Goal: Task Accomplishment & Management: Complete application form

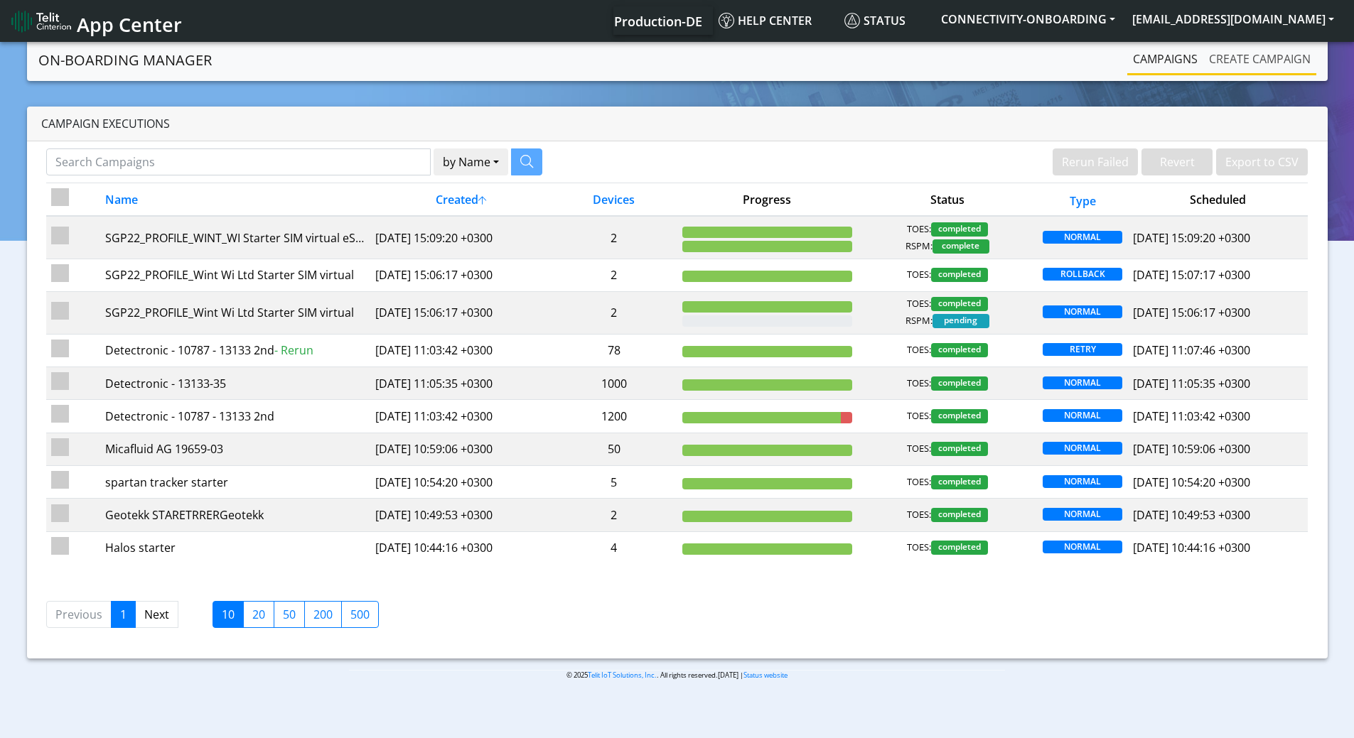
click at [1243, 55] on link "Create campaign" at bounding box center [1259, 59] width 113 height 28
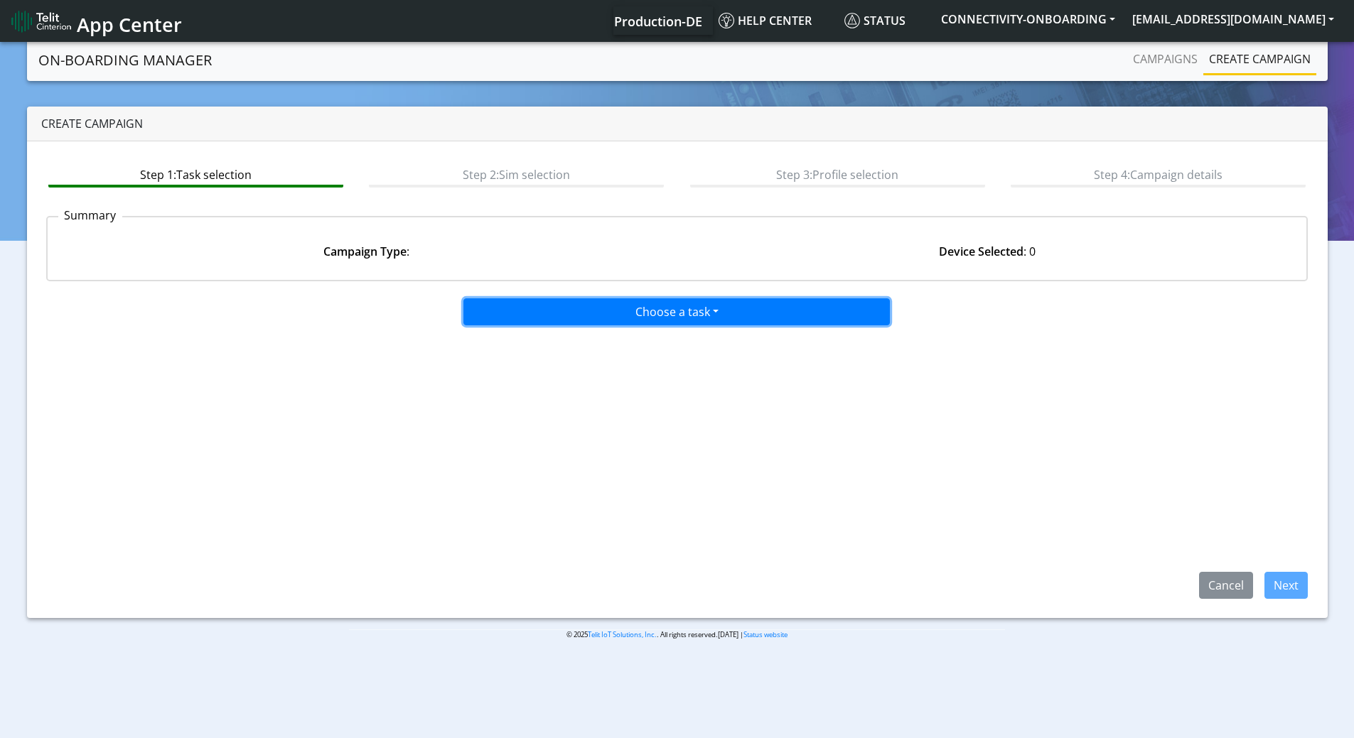
click at [701, 303] on button "Choose a task" at bounding box center [676, 311] width 426 height 27
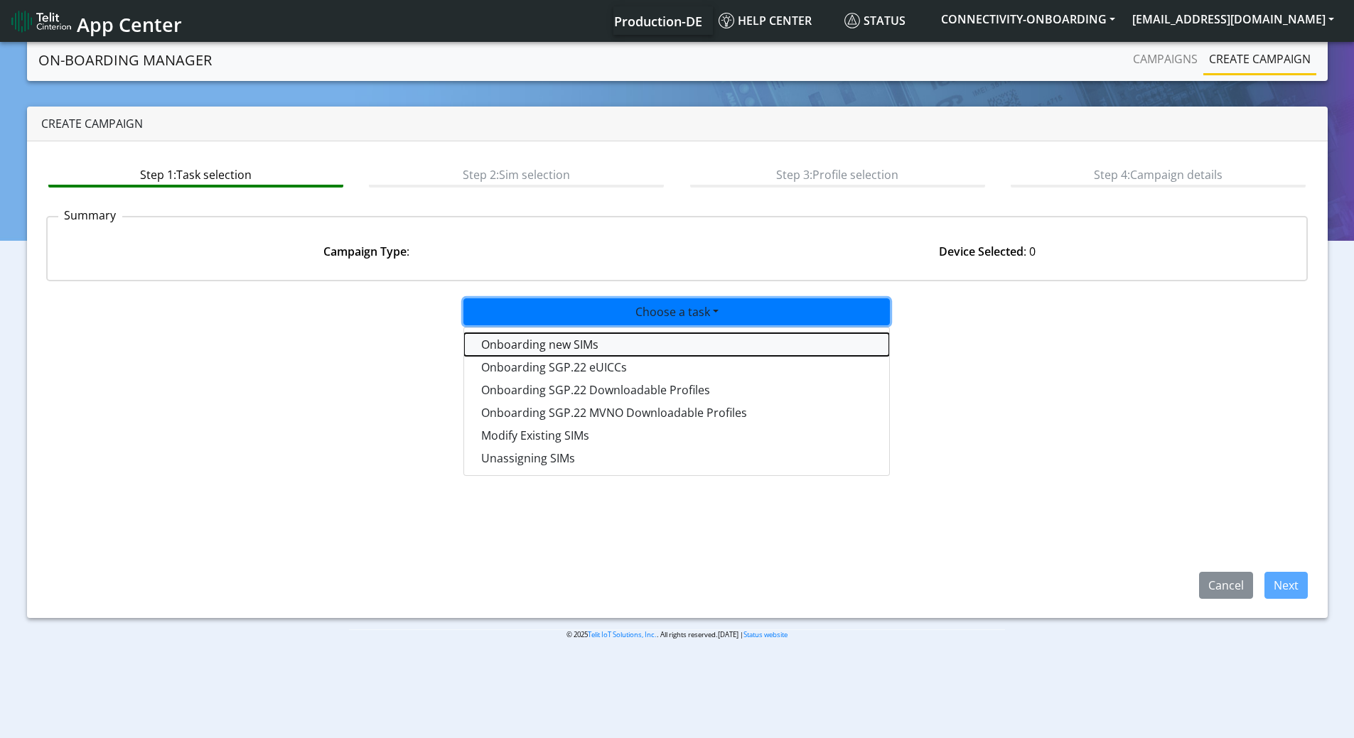
click at [572, 344] on tasktoes-dropdown "Onboarding new SIMs" at bounding box center [676, 344] width 425 height 23
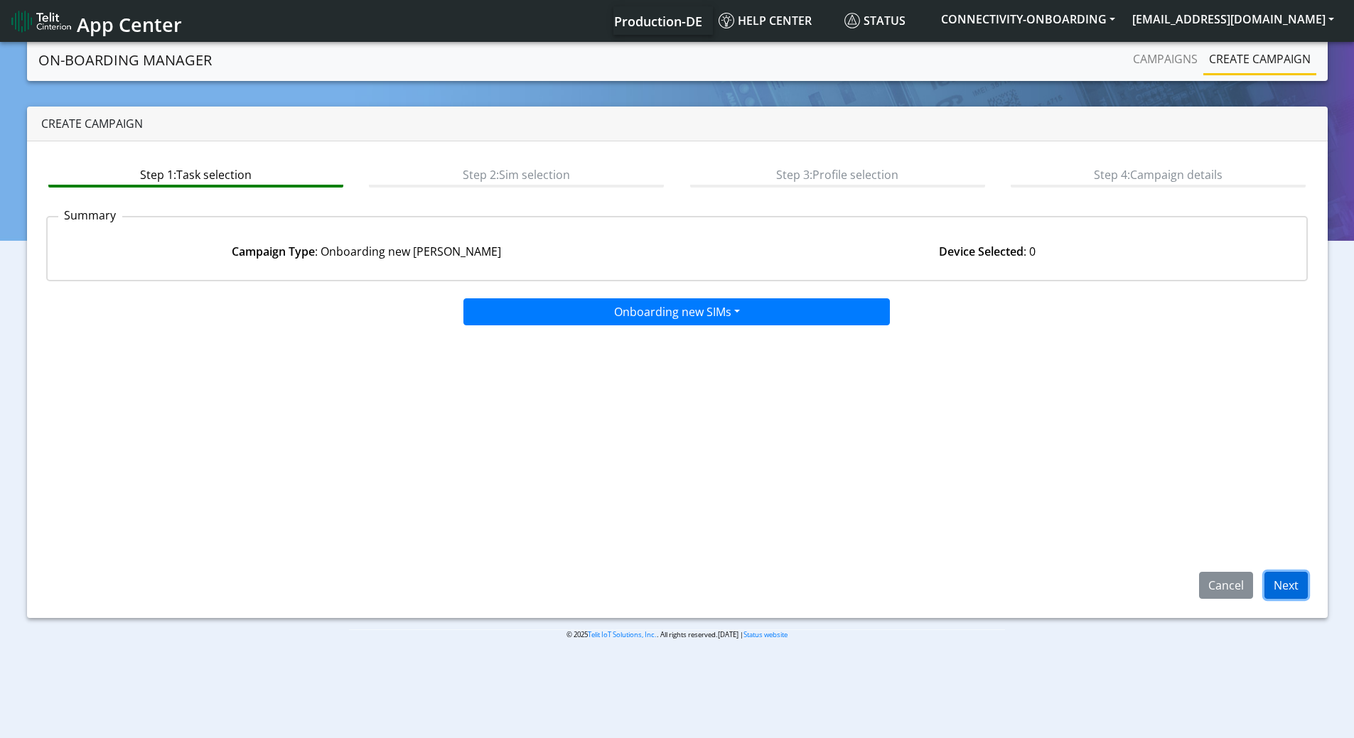
click at [1292, 583] on button "Next" at bounding box center [1285, 585] width 43 height 27
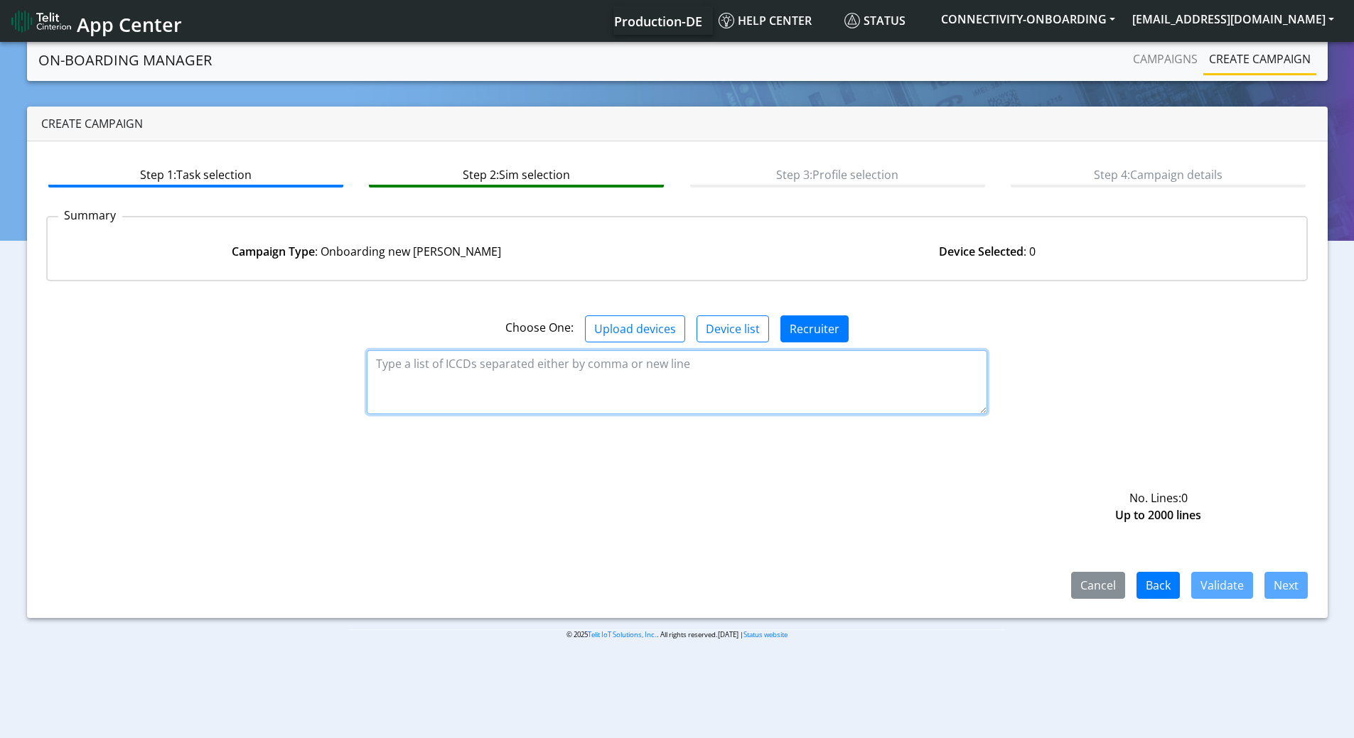
click at [465, 360] on textarea at bounding box center [677, 382] width 620 height 64
paste textarea "89358151000034519739 89358151000034519747 89358151000034519754 8935815100003451…"
type textarea "89358151000034519739 89358151000034519747 89358151000034519754 8935815100003451…"
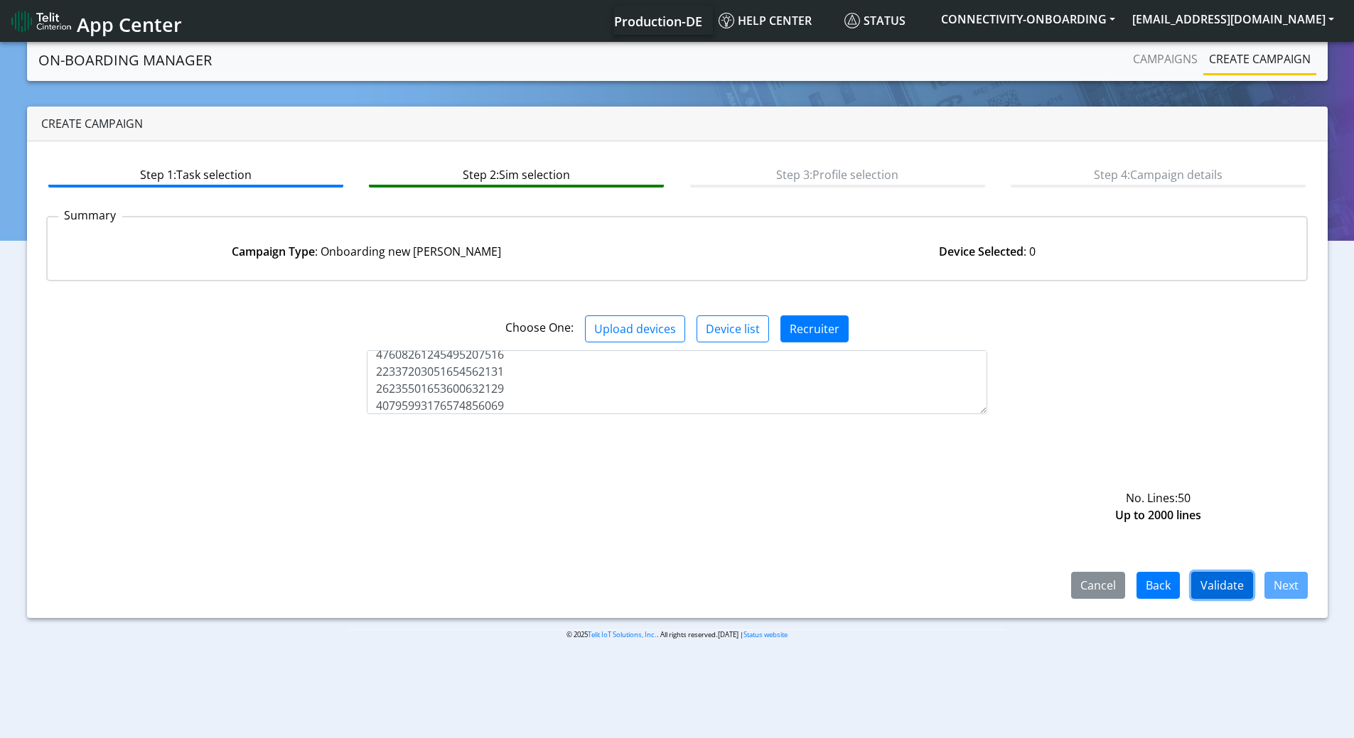
click at [1234, 581] on button "Validate" at bounding box center [1222, 585] width 62 height 27
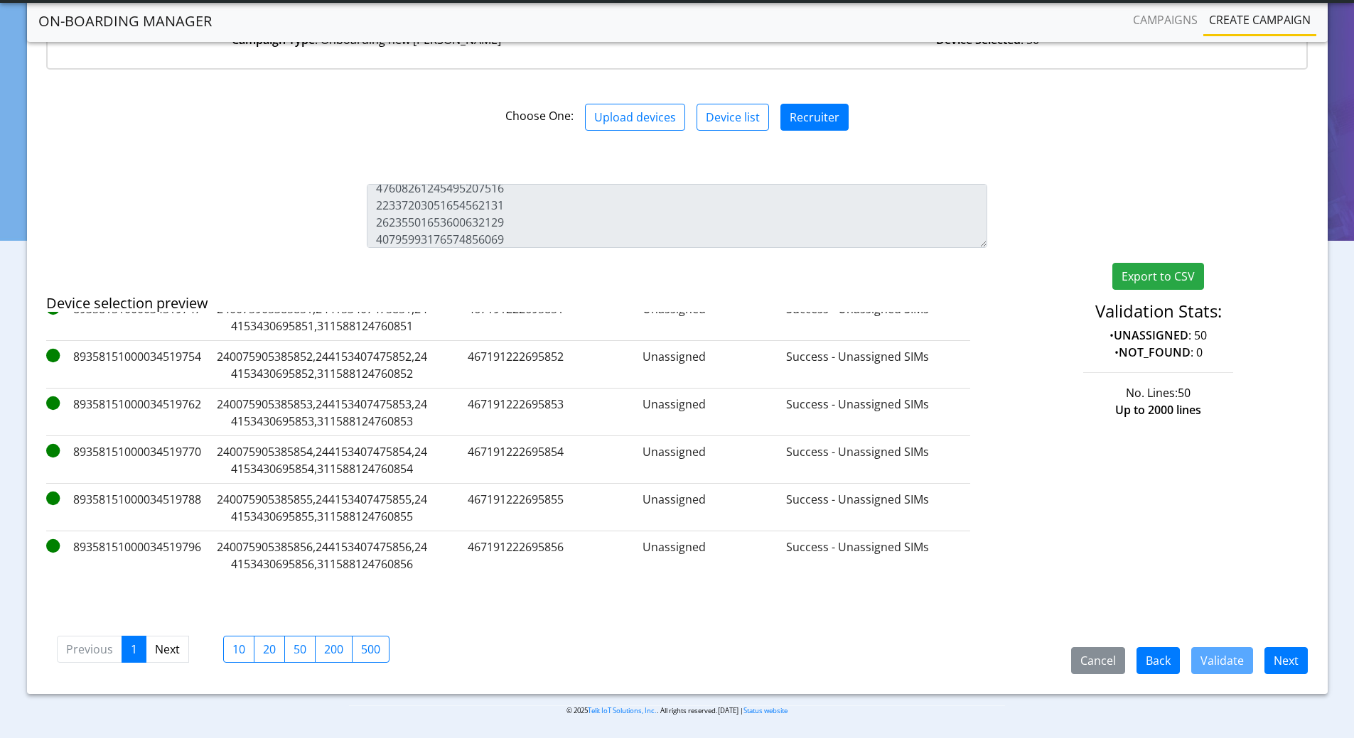
scroll to position [97, 0]
click at [1284, 656] on button "Next" at bounding box center [1285, 660] width 43 height 27
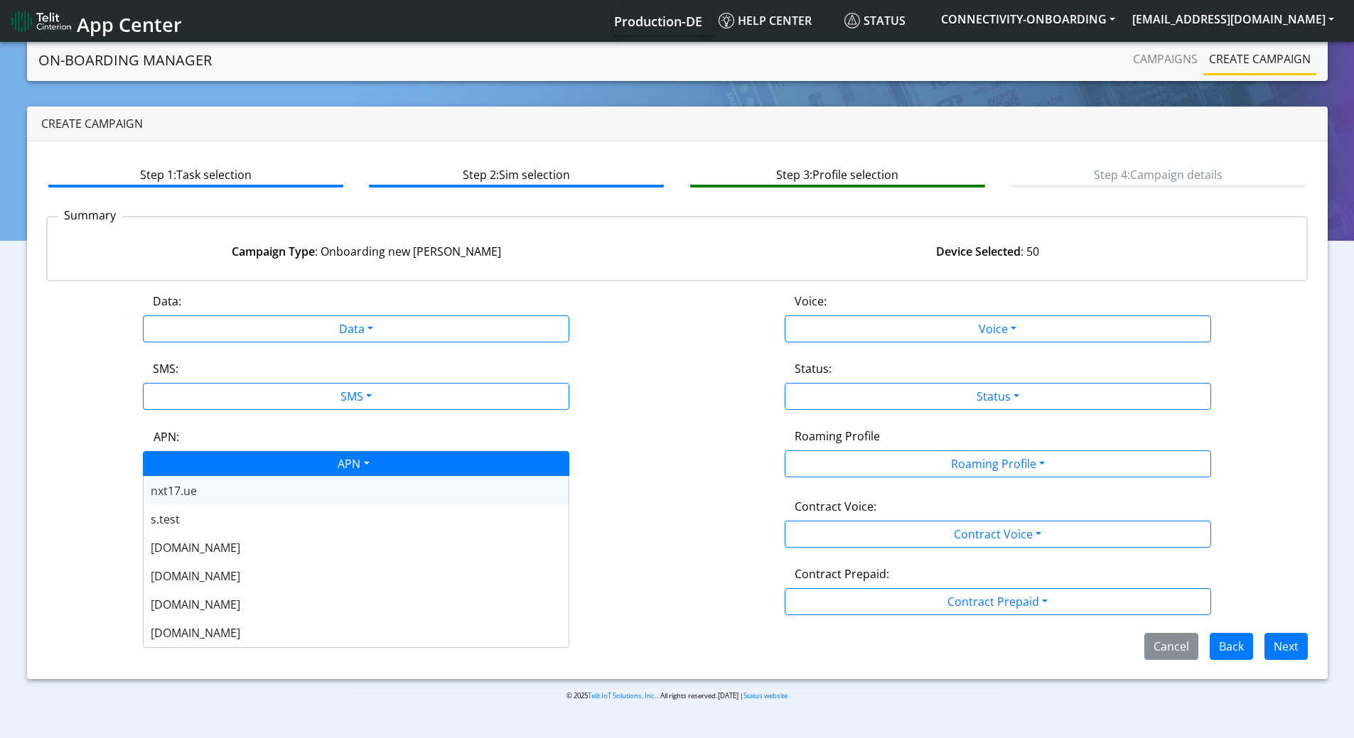
click at [360, 461] on div "APN" at bounding box center [352, 466] width 451 height 28
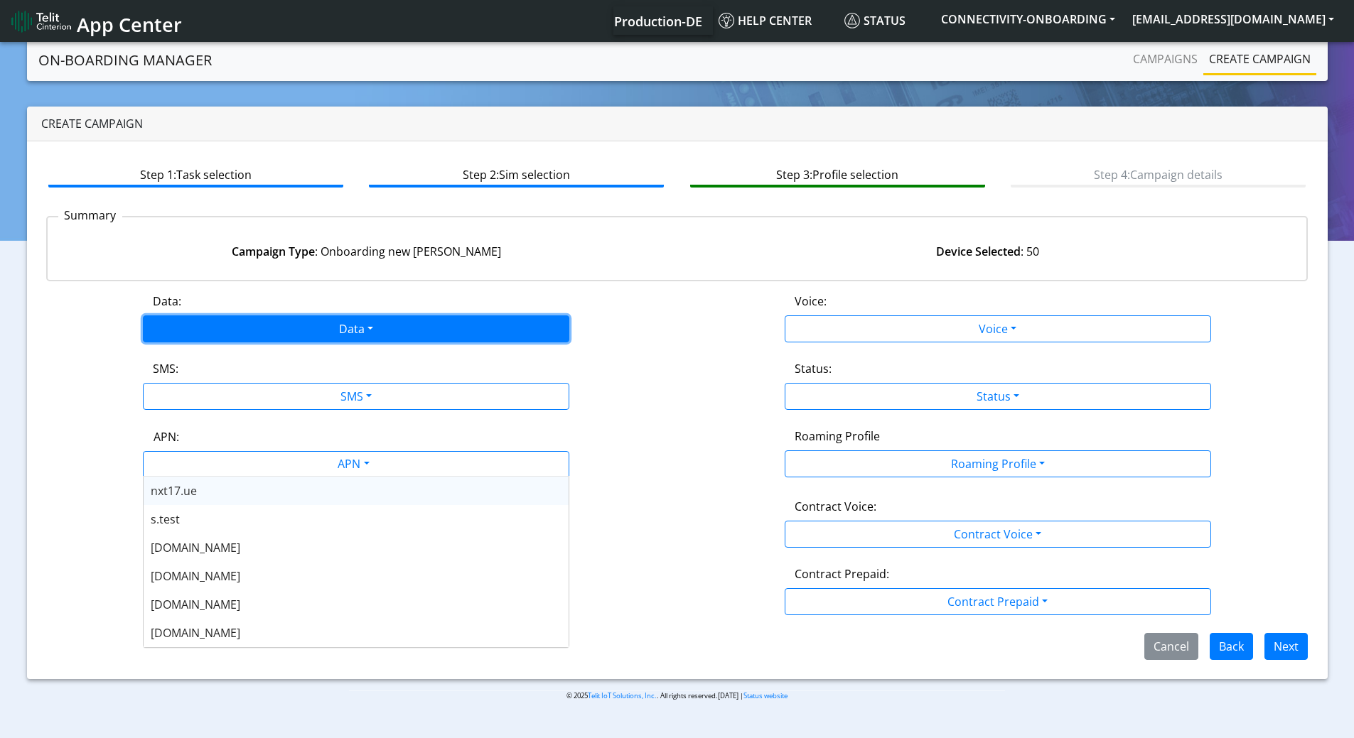
click at [379, 321] on button "Data" at bounding box center [356, 329] width 426 height 27
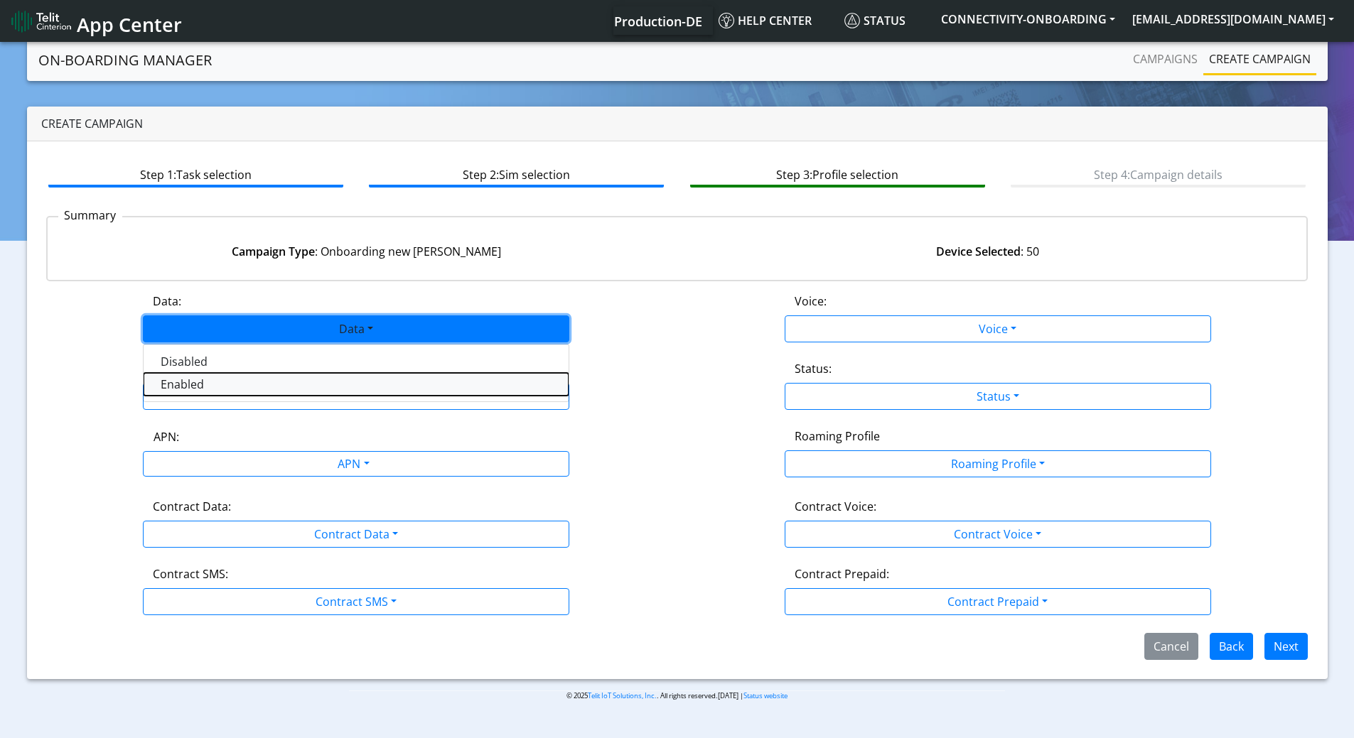
click at [178, 384] on button "Enabled" at bounding box center [356, 384] width 425 height 23
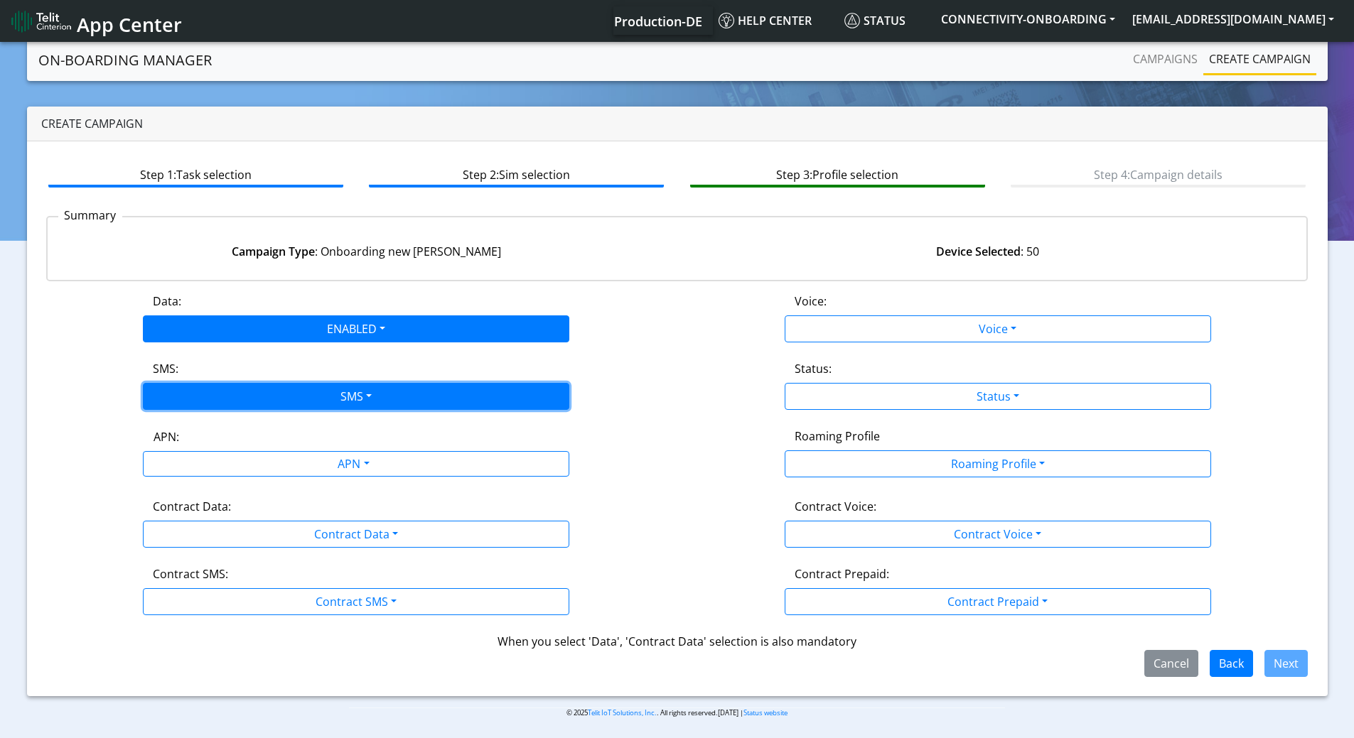
click at [287, 399] on button "SMS" at bounding box center [356, 396] width 426 height 27
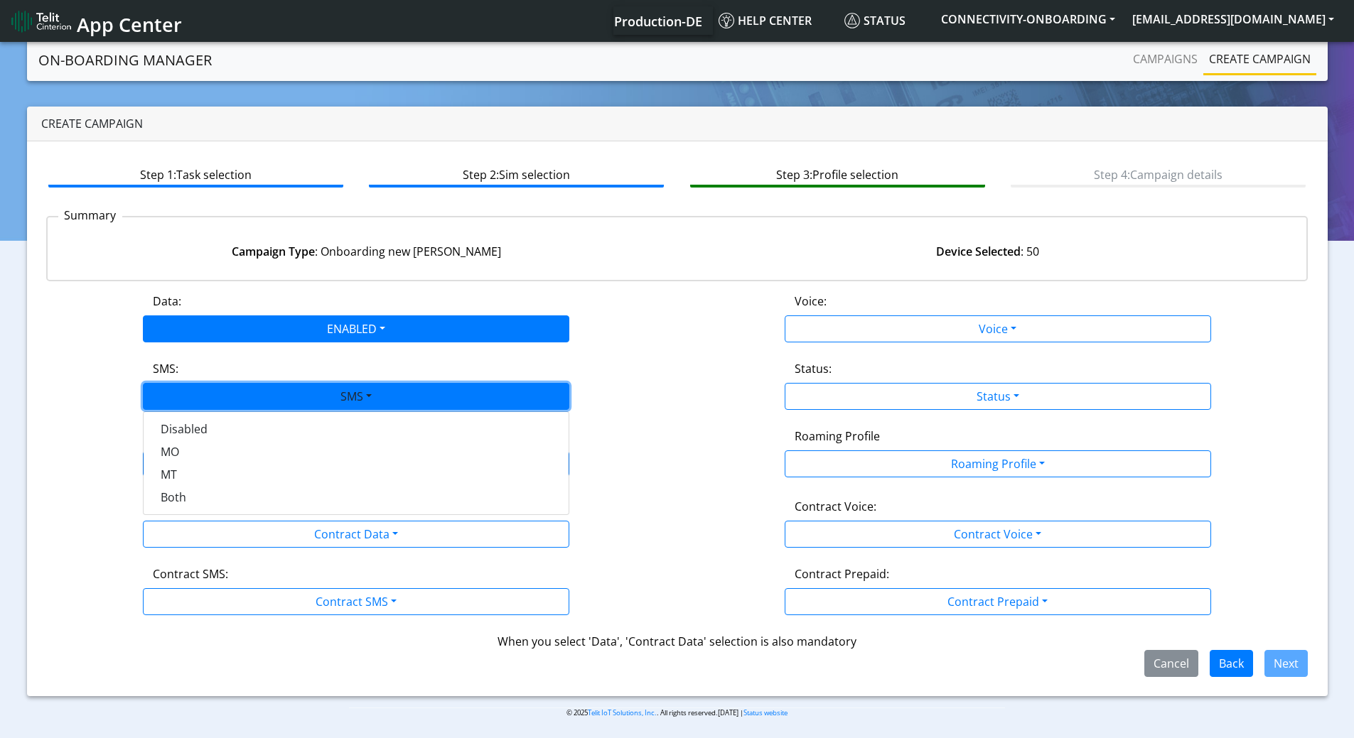
click at [735, 219] on div "Summary Campaign Type : Onboarding new [PERSON_NAME] Device Selected : 50" at bounding box center [677, 248] width 1262 height 65
